Goal: Navigation & Orientation: Find specific page/section

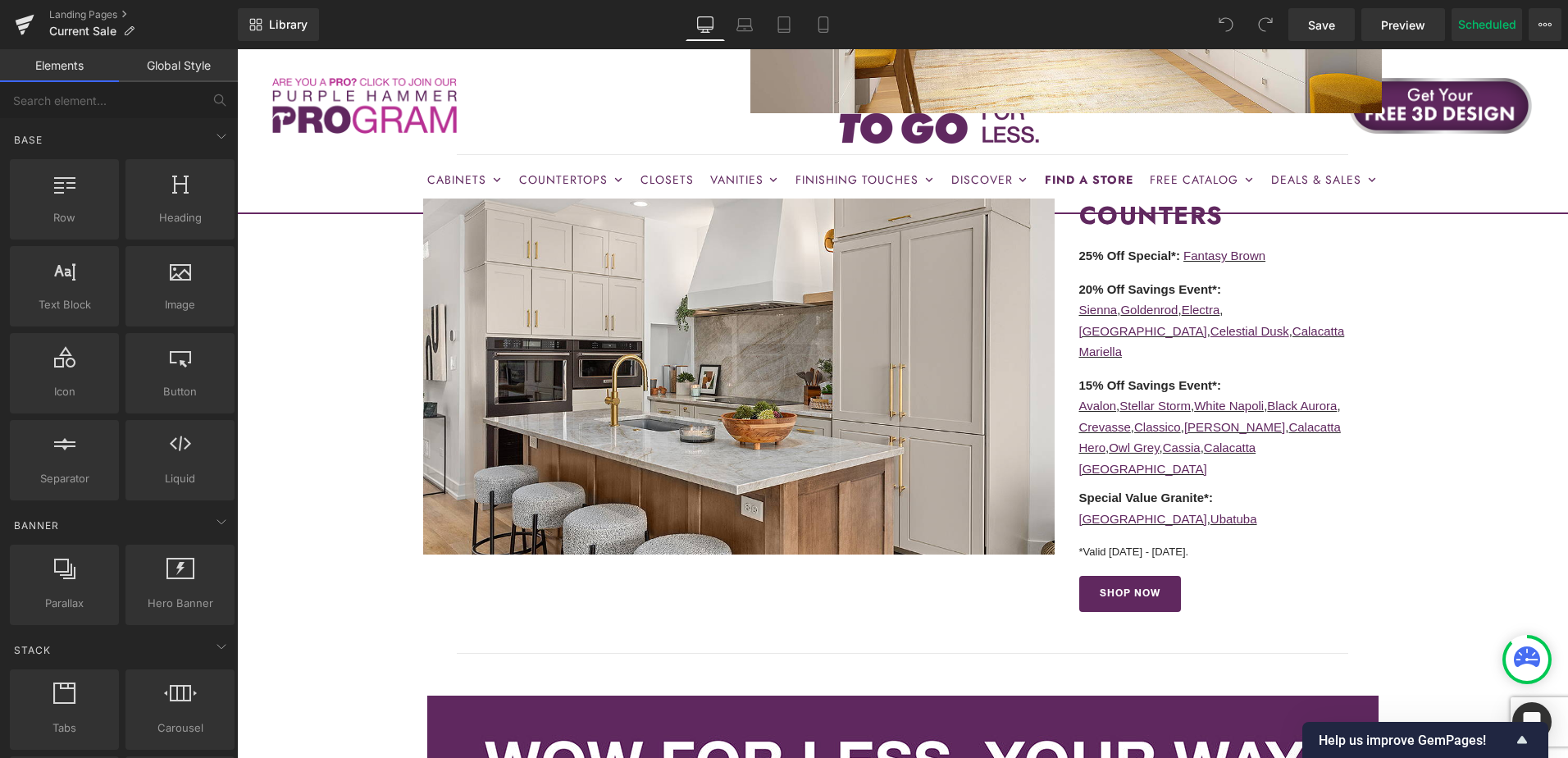
scroll to position [1394, 0]
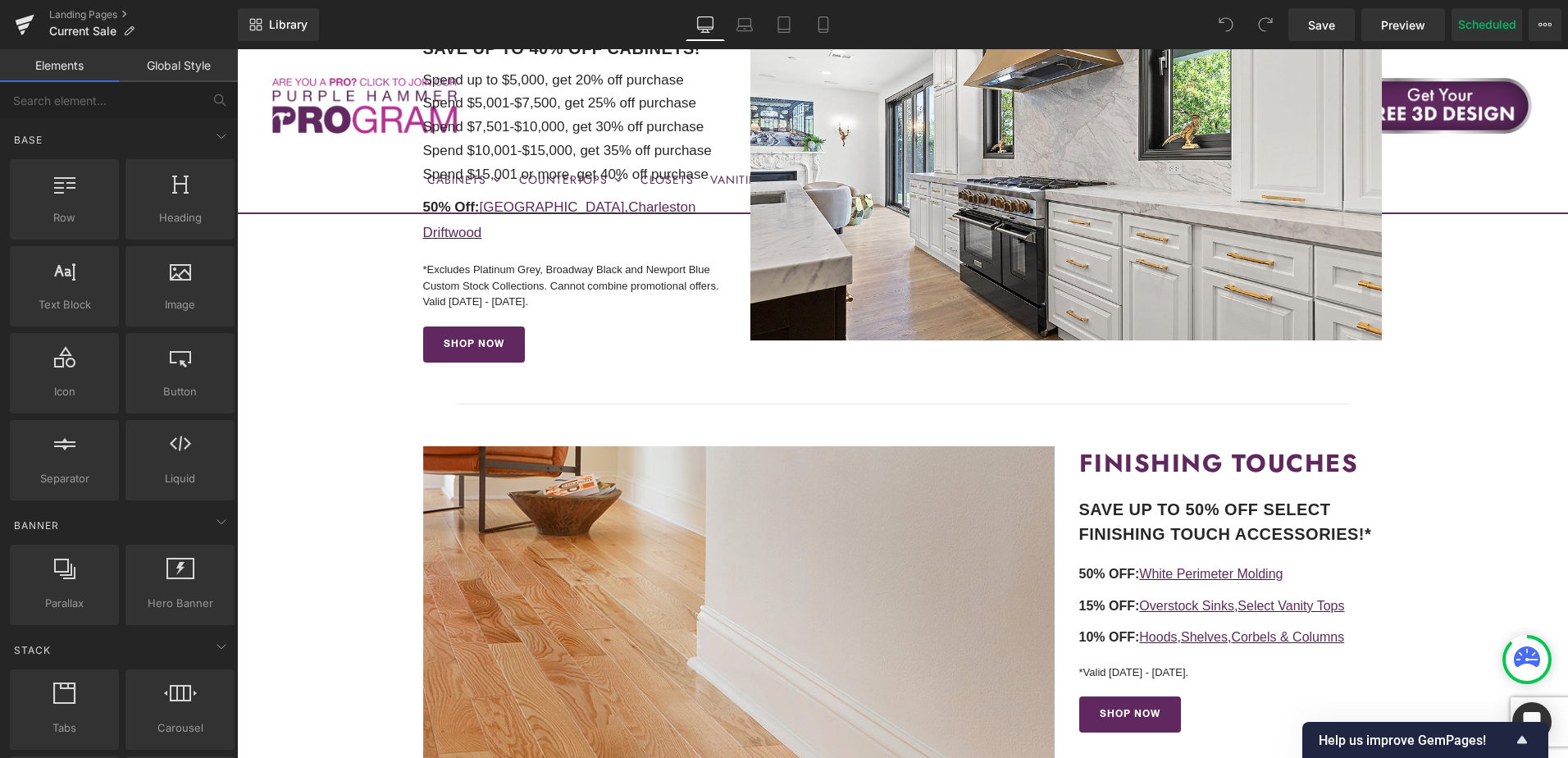
scroll to position [738, 0]
